Goal: Check status: Check status

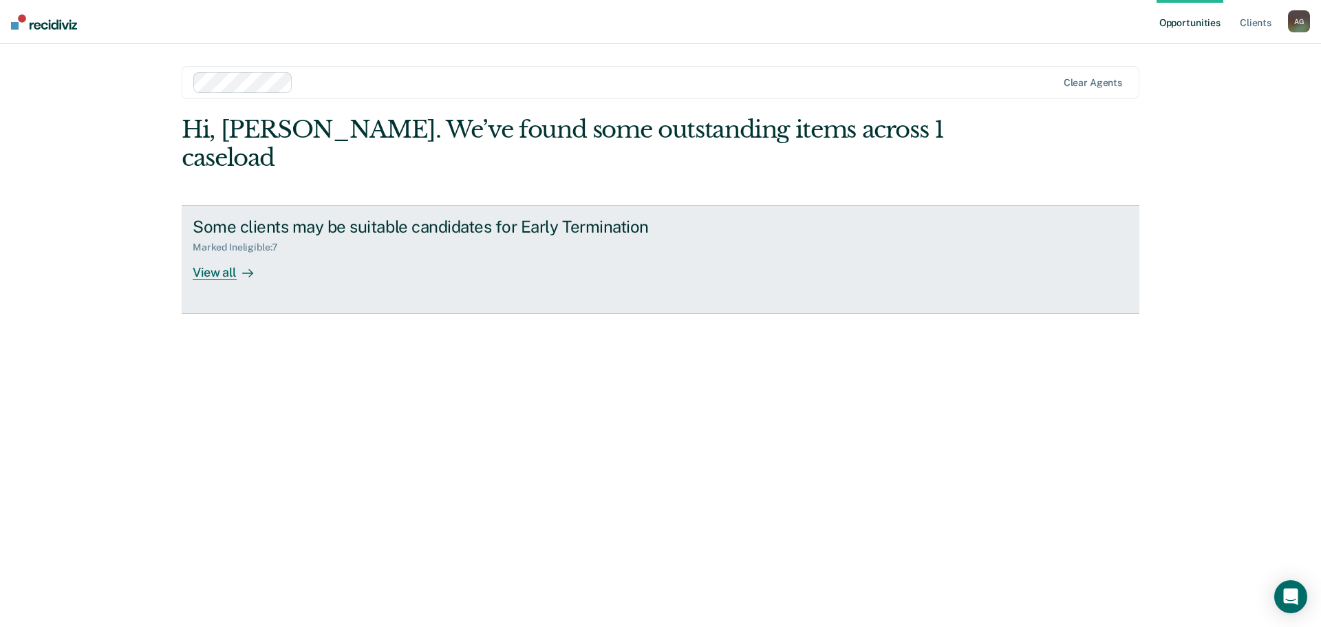
click at [237, 264] on div at bounding box center [245, 272] width 17 height 16
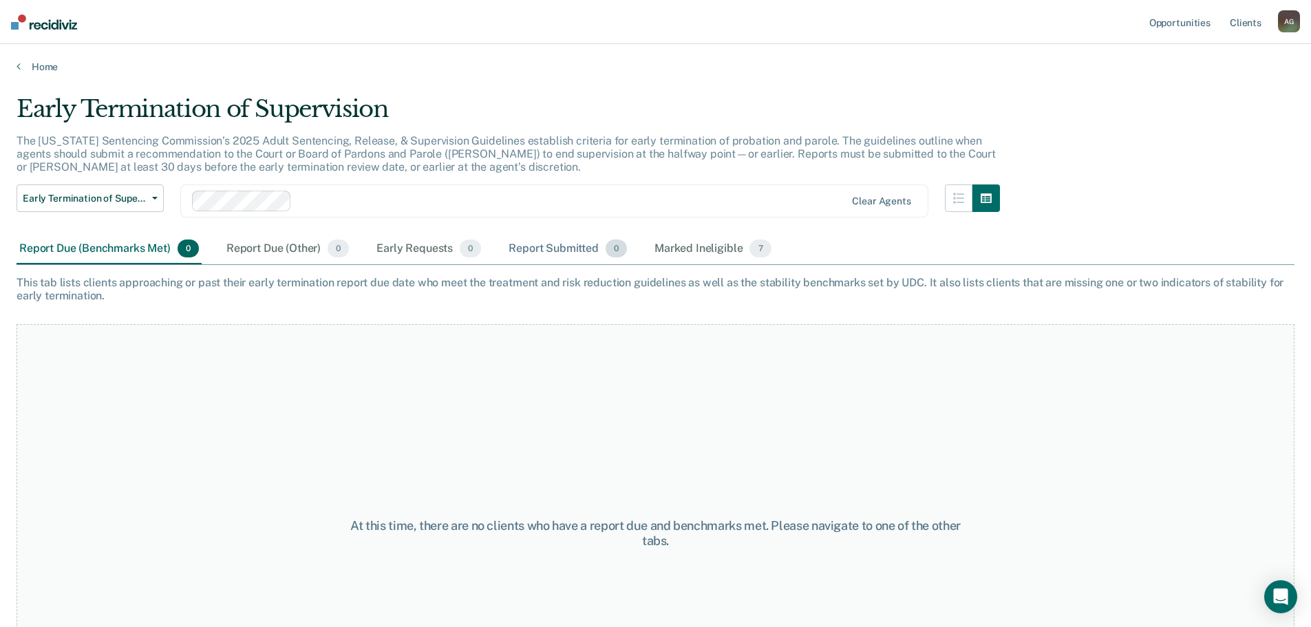
click at [566, 251] on div "Report Submitted 0" at bounding box center [568, 249] width 124 height 30
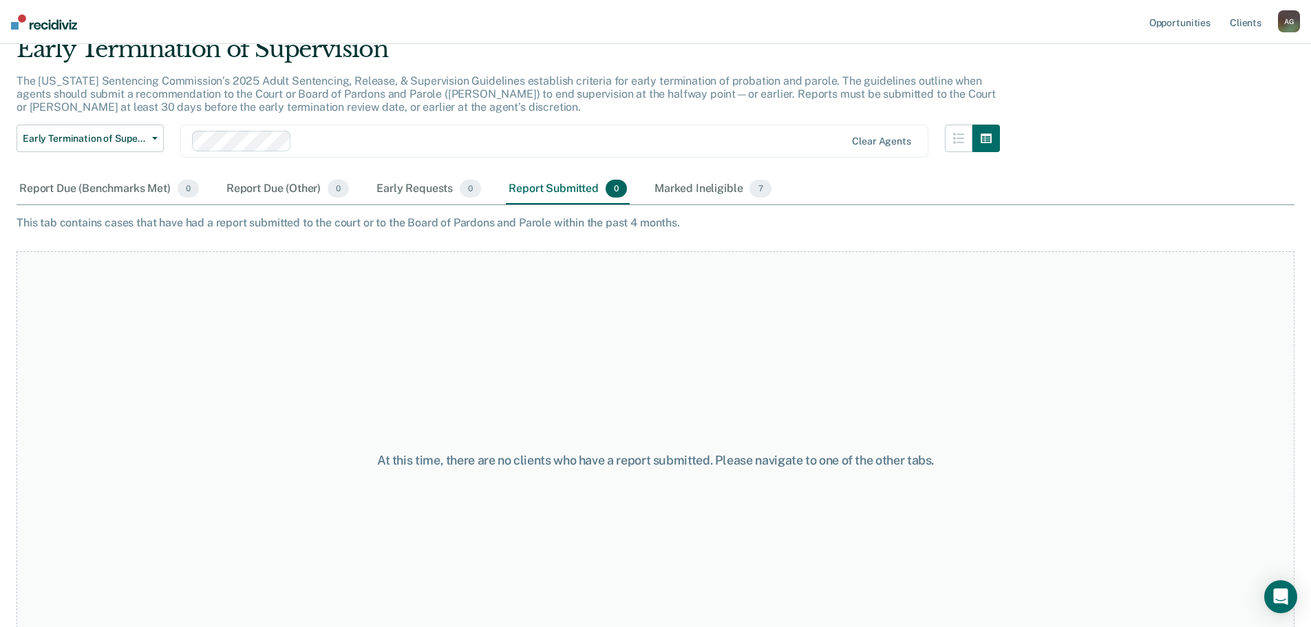
scroll to position [69, 0]
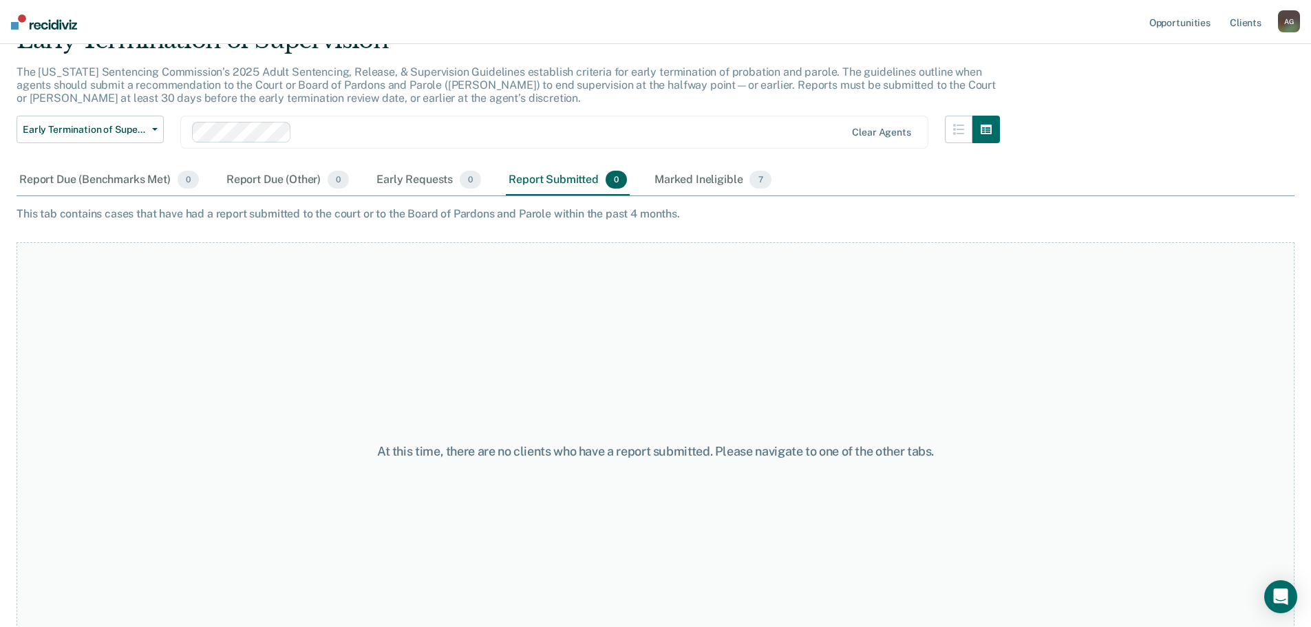
click at [588, 186] on div "Report Submitted 0" at bounding box center [568, 180] width 124 height 30
click at [401, 185] on div "Early Requests 0" at bounding box center [429, 180] width 110 height 30
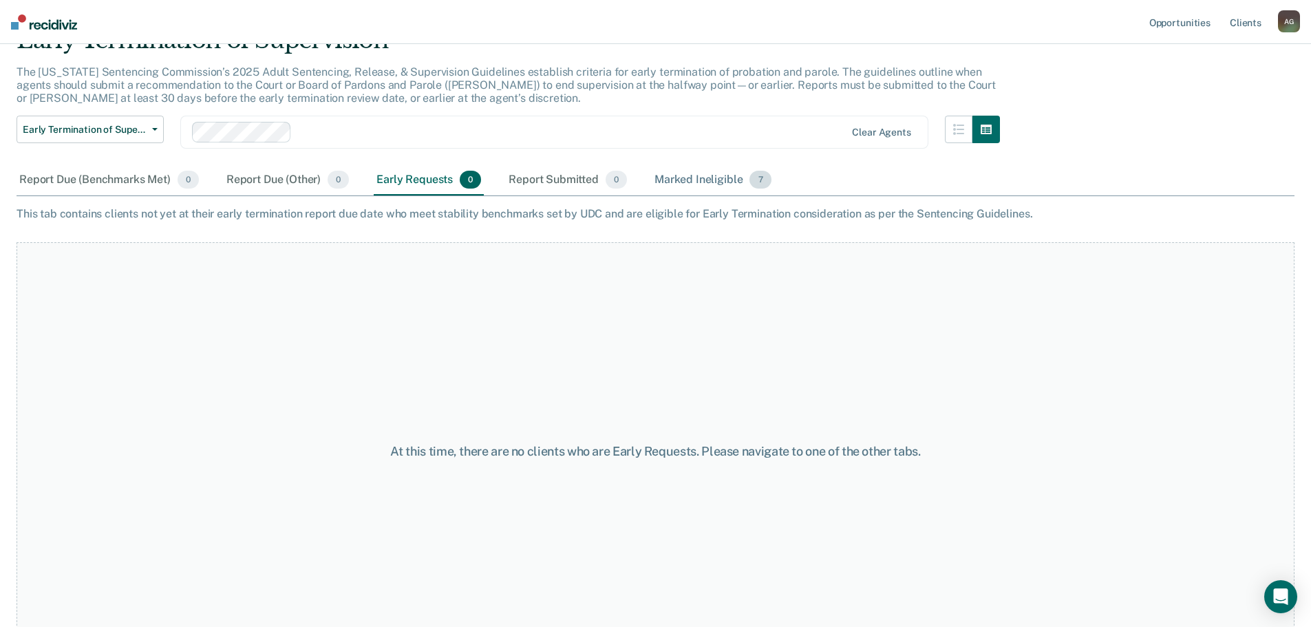
click at [677, 175] on div "Marked Ineligible 7" at bounding box center [713, 180] width 122 height 30
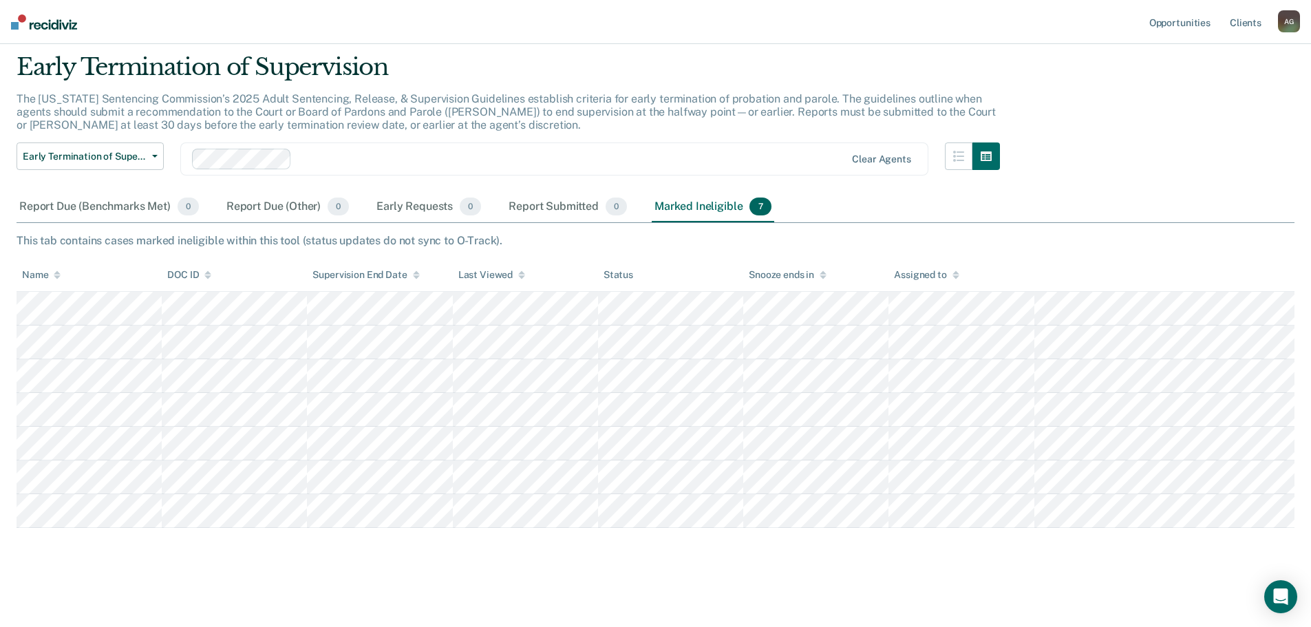
scroll to position [42, 0]
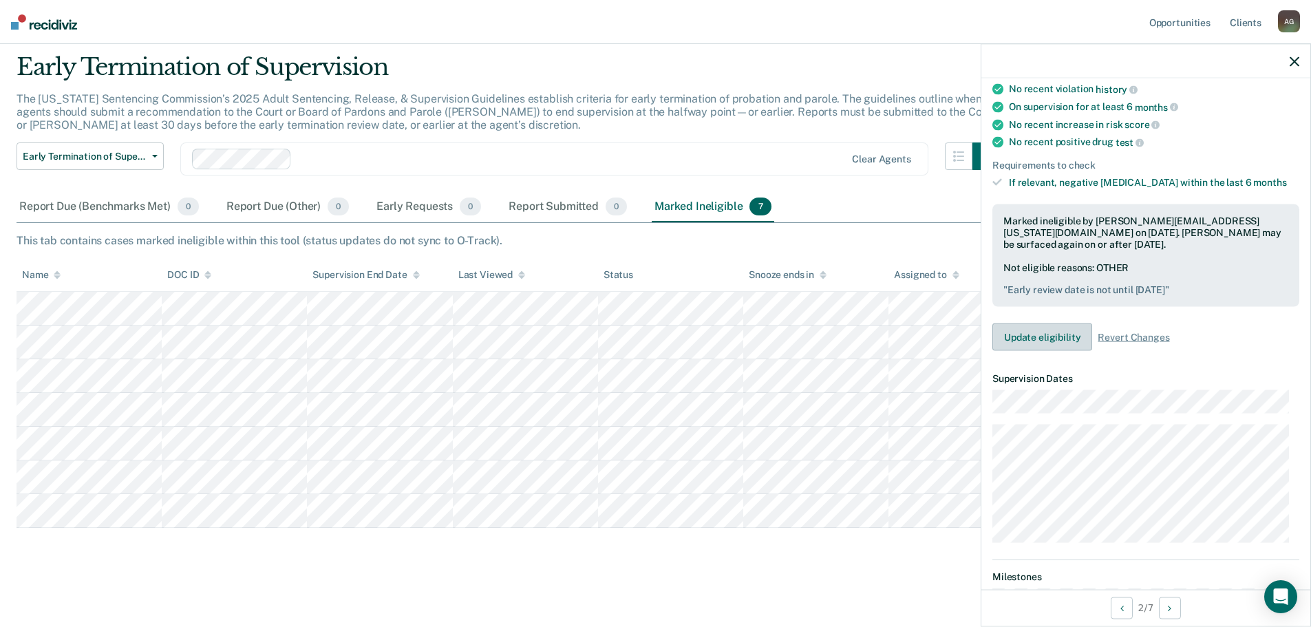
click at [1063, 333] on button "Update eligibility" at bounding box center [1042, 337] width 100 height 28
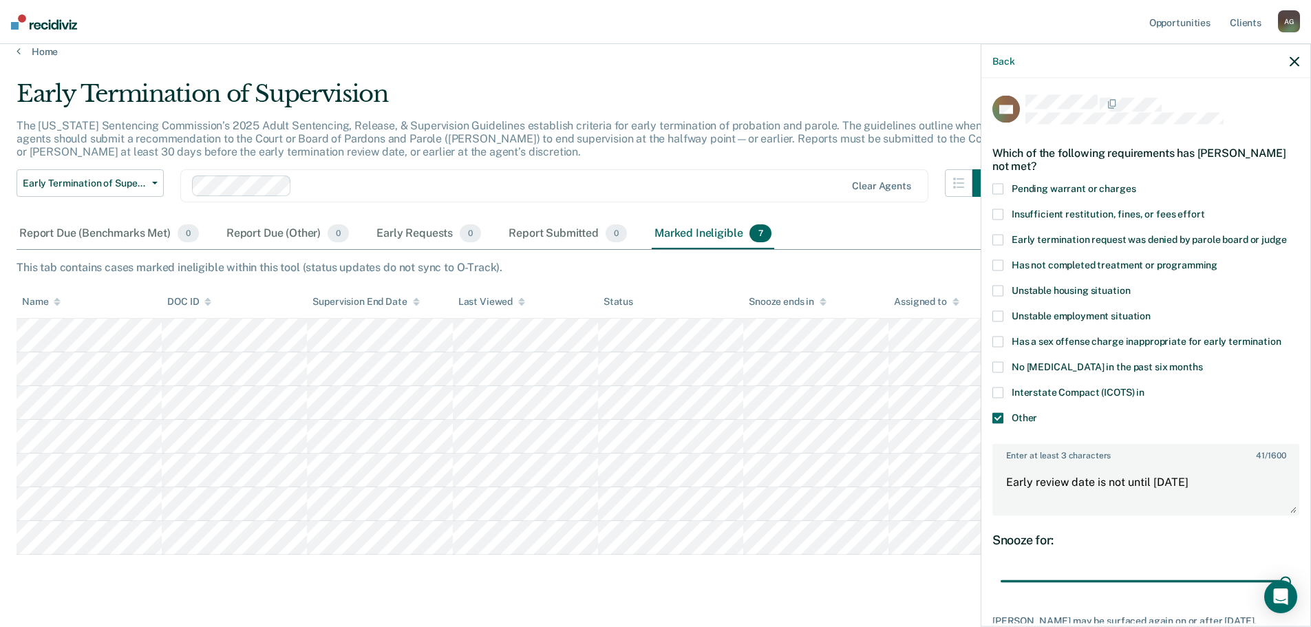
scroll to position [0, 0]
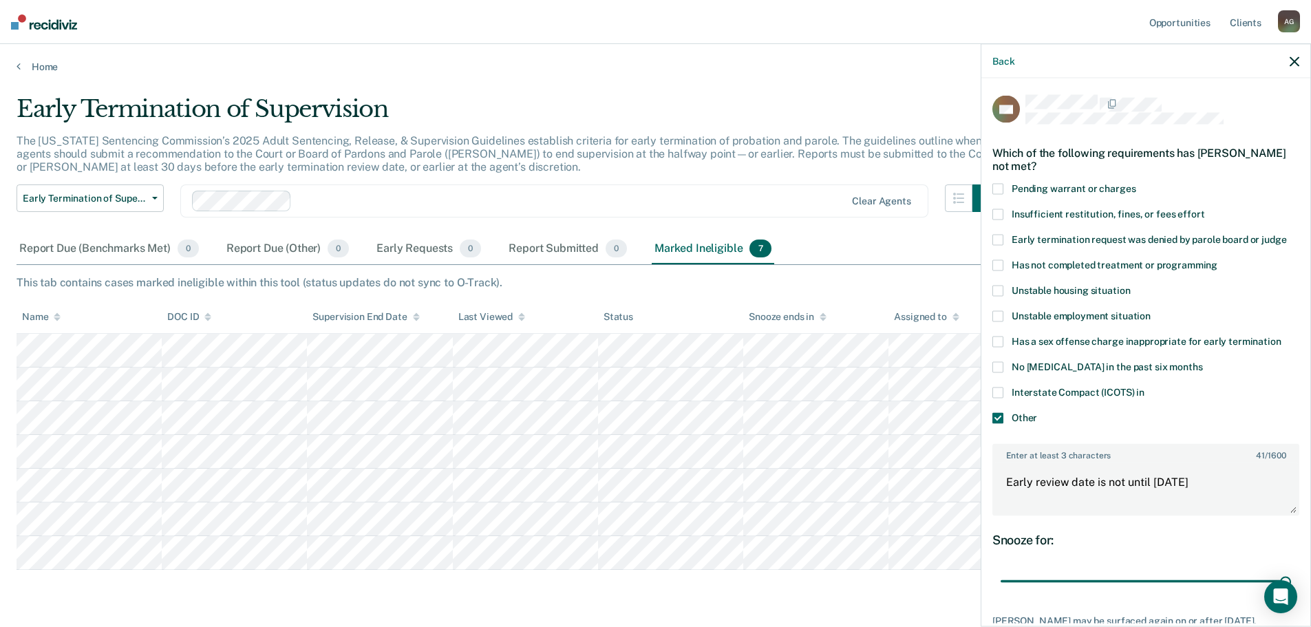
click at [1297, 58] on icon "button" at bounding box center [1295, 61] width 10 height 10
